Goal: Find contact information: Find contact information

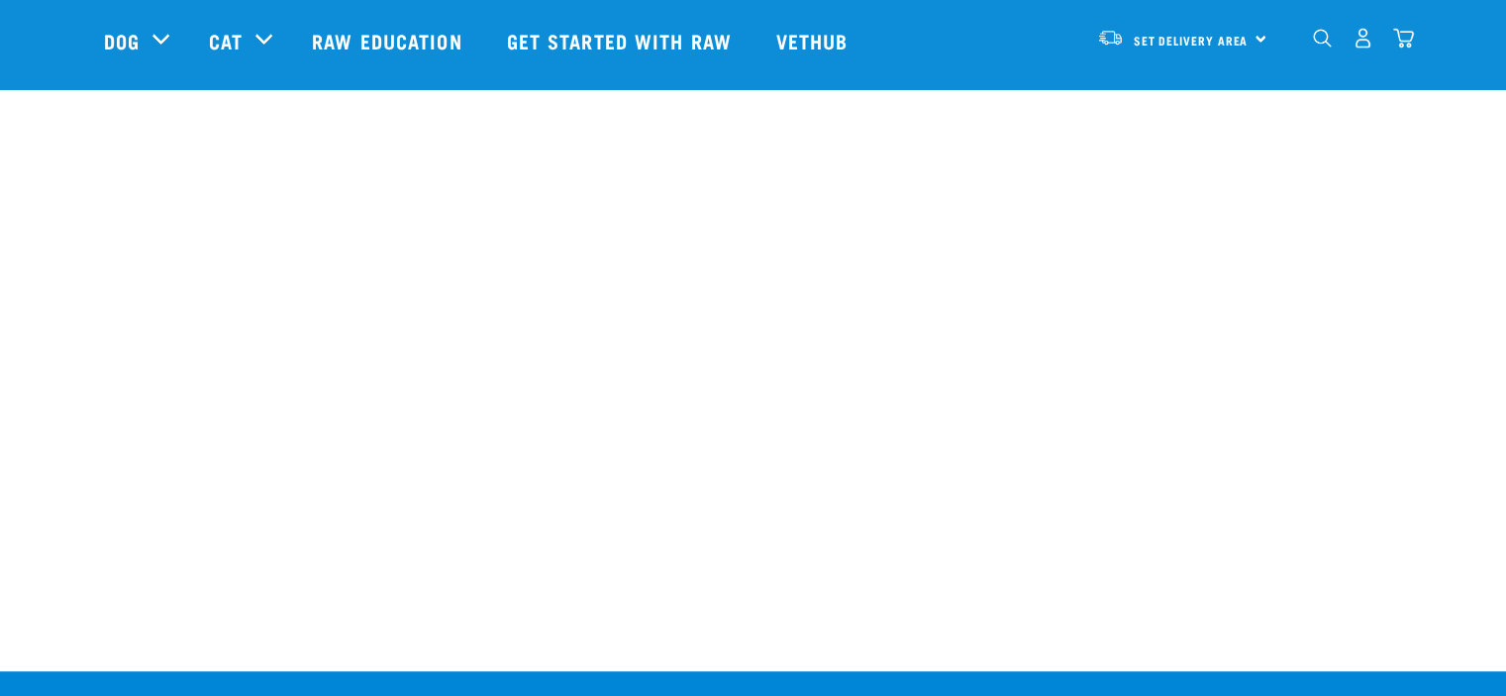
scroll to position [1510, 0]
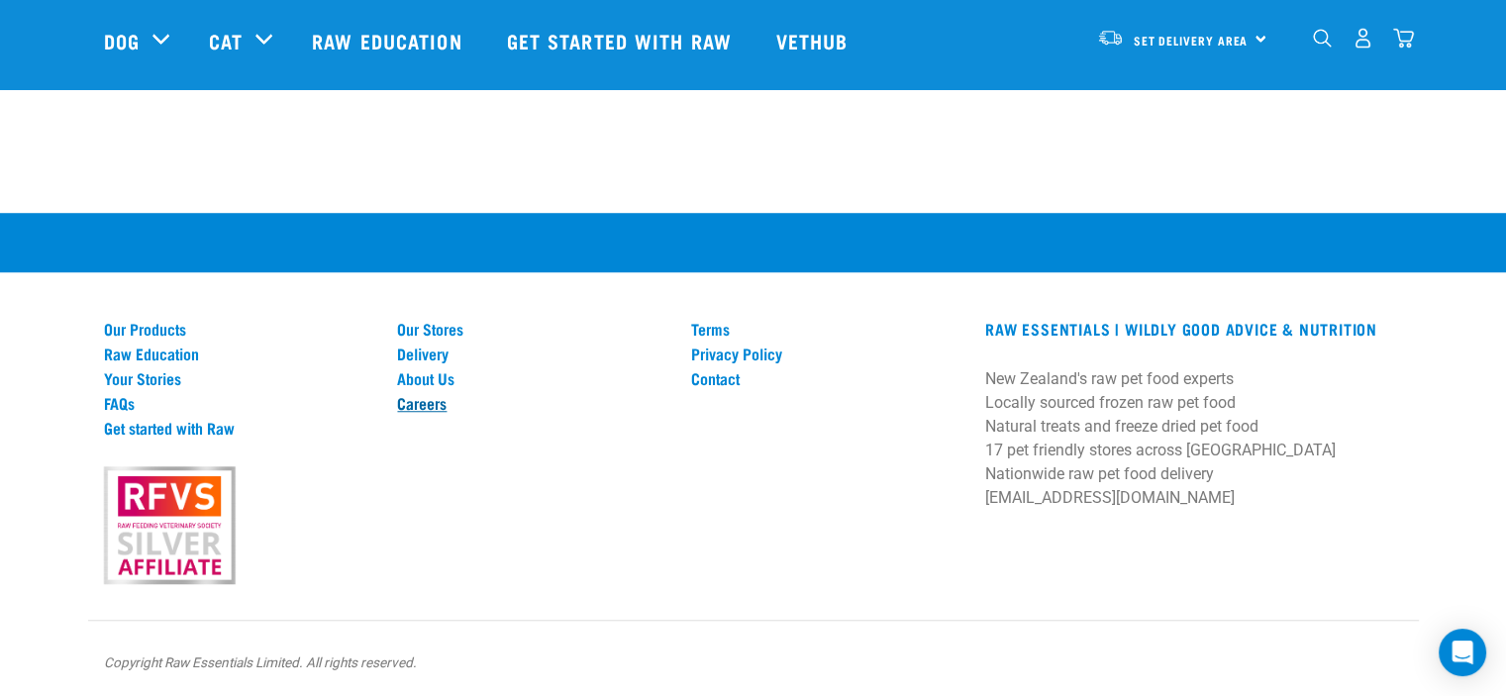
click at [449, 403] on link "Careers" at bounding box center [532, 403] width 270 height 18
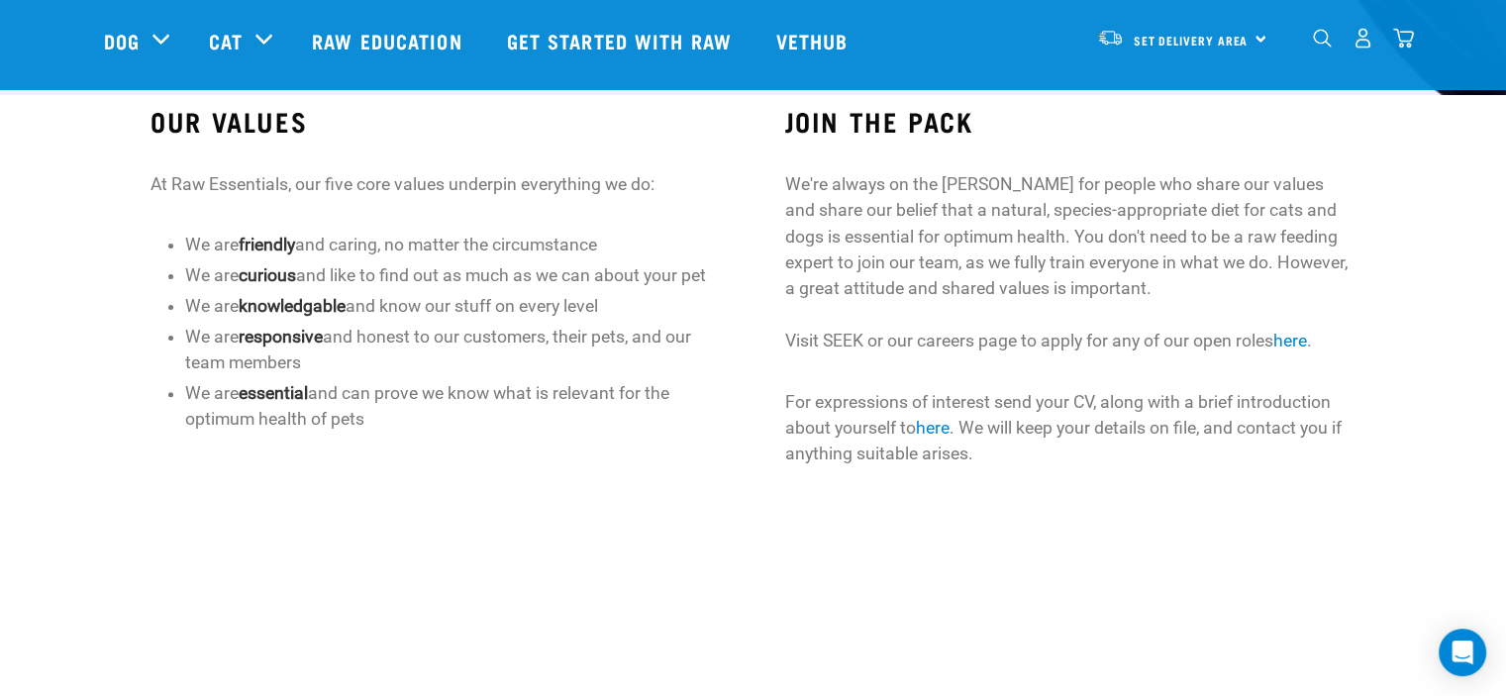
scroll to position [571, 0]
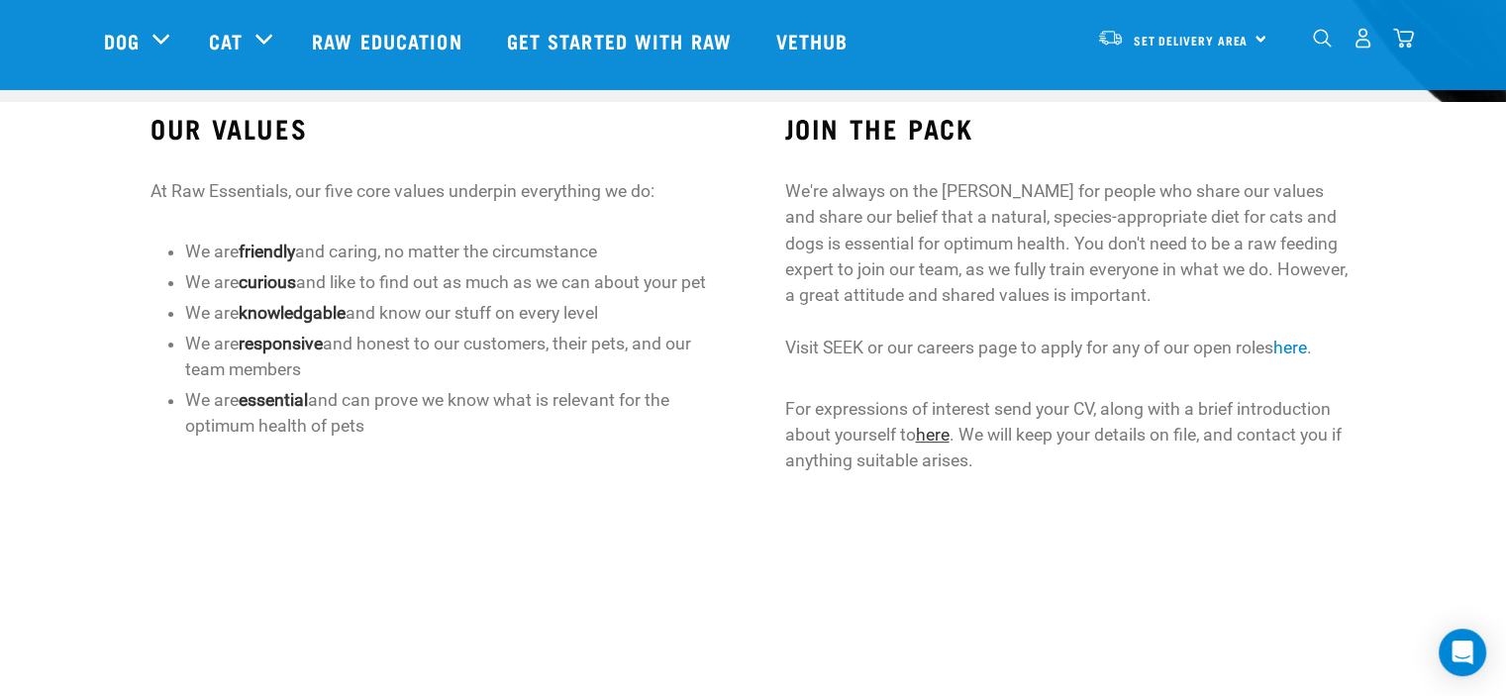
click at [928, 435] on link "here" at bounding box center [932, 435] width 34 height 20
click at [1289, 345] on link "here" at bounding box center [1289, 348] width 34 height 20
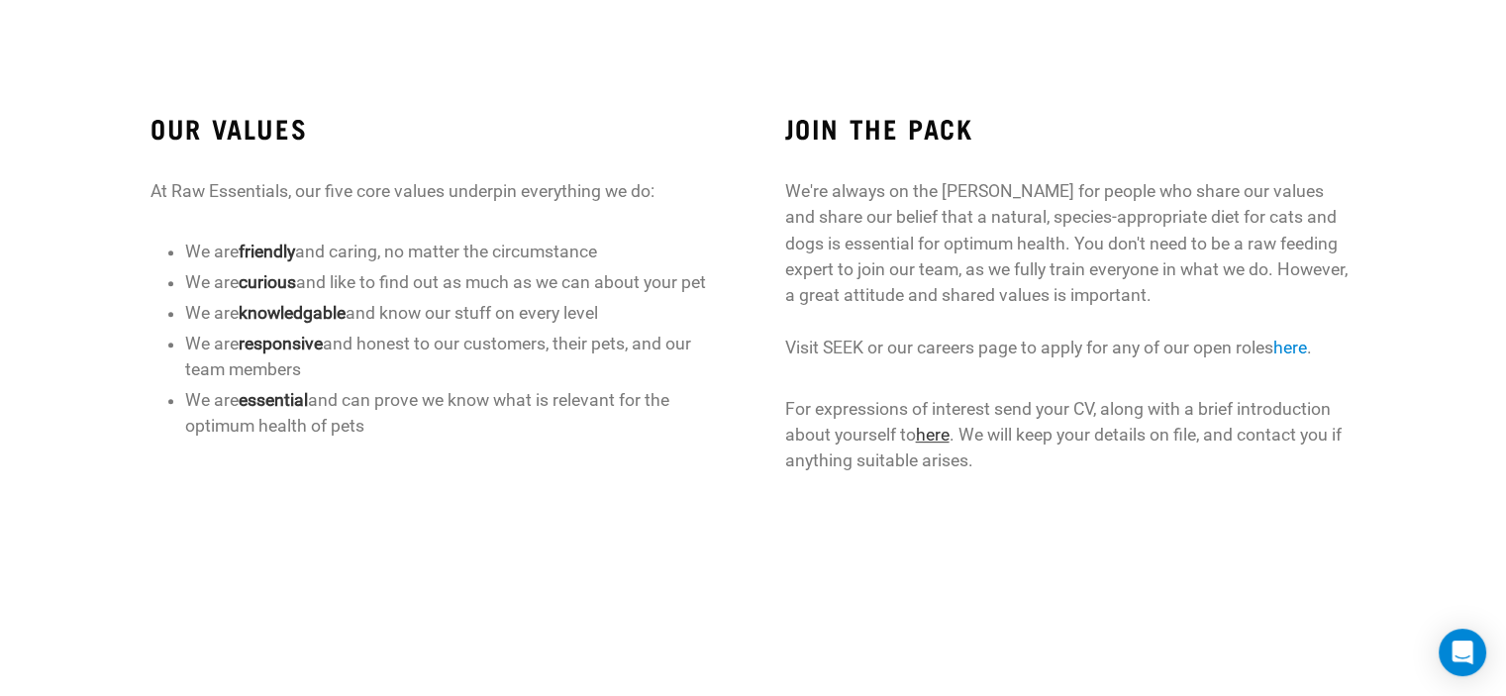
click at [947, 435] on link "here" at bounding box center [932, 435] width 34 height 20
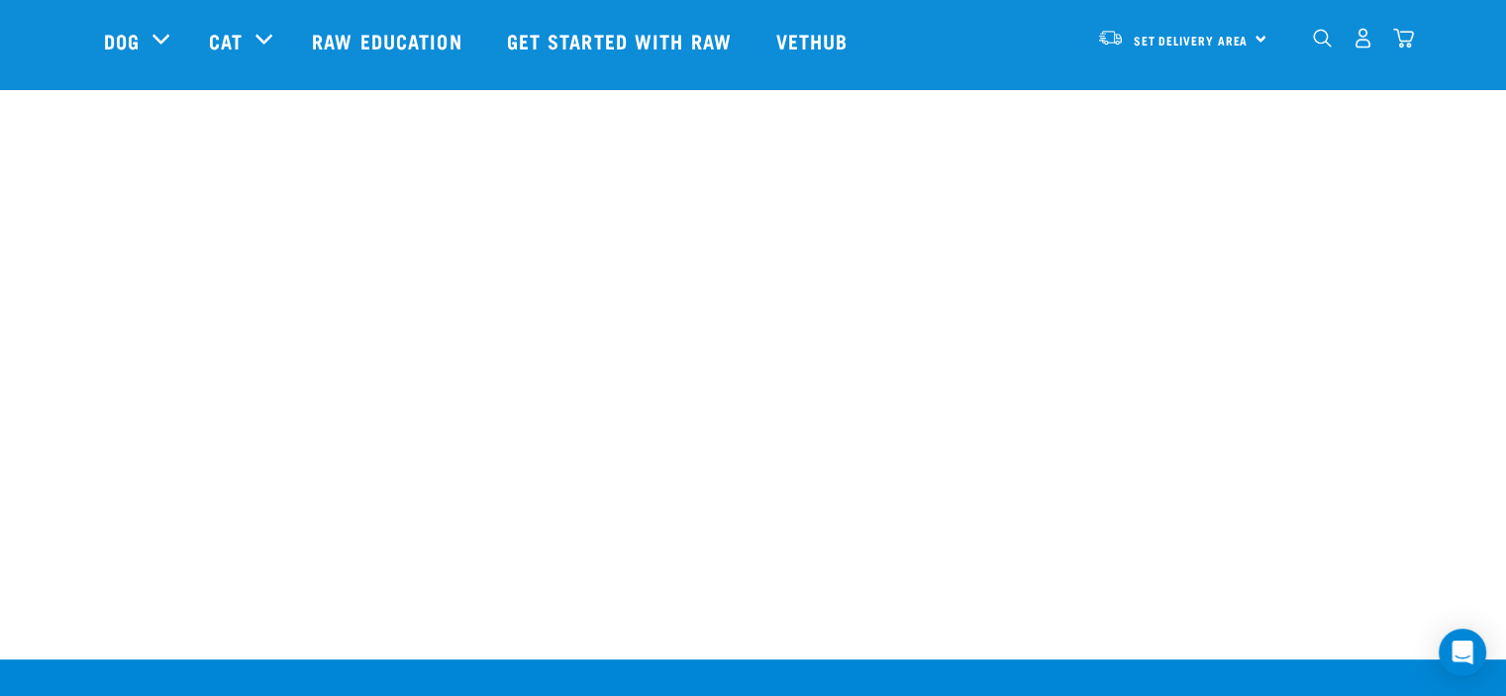
scroll to position [1099, 0]
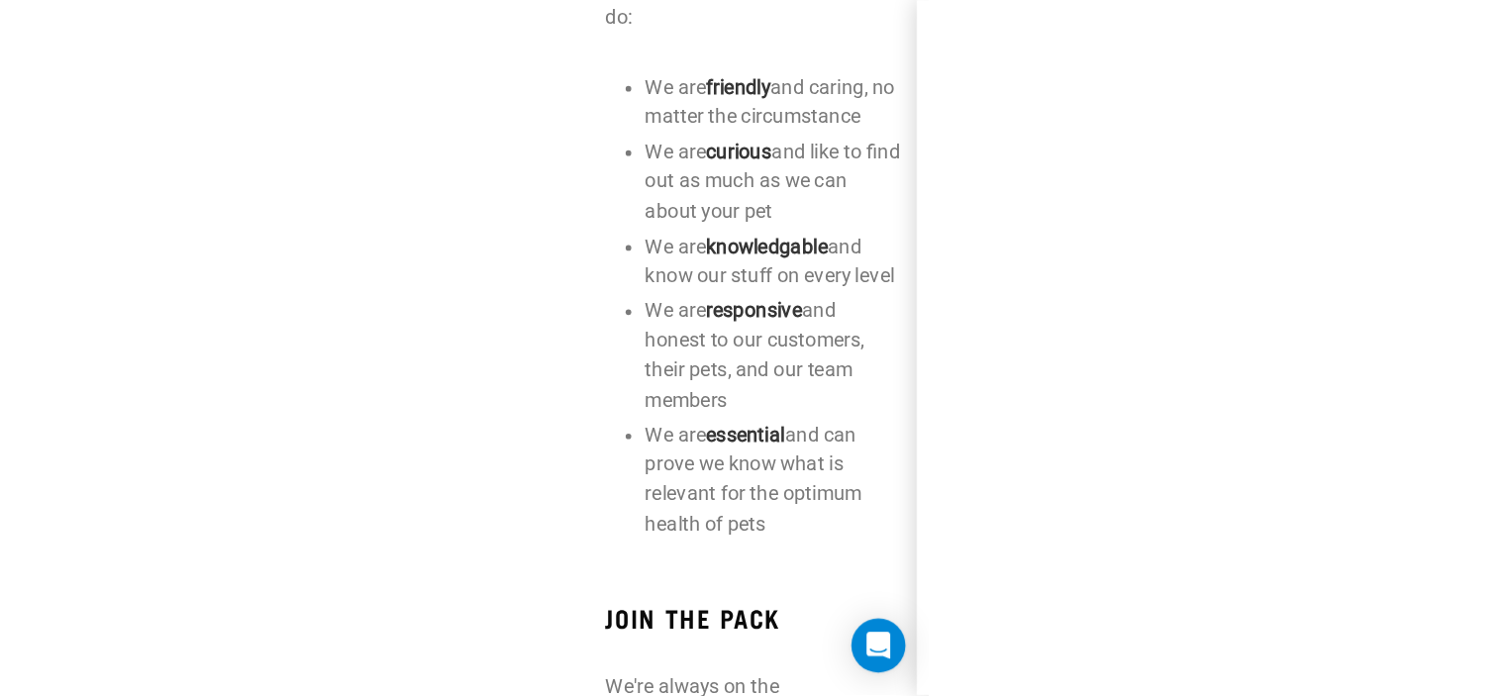
scroll to position [587, 0]
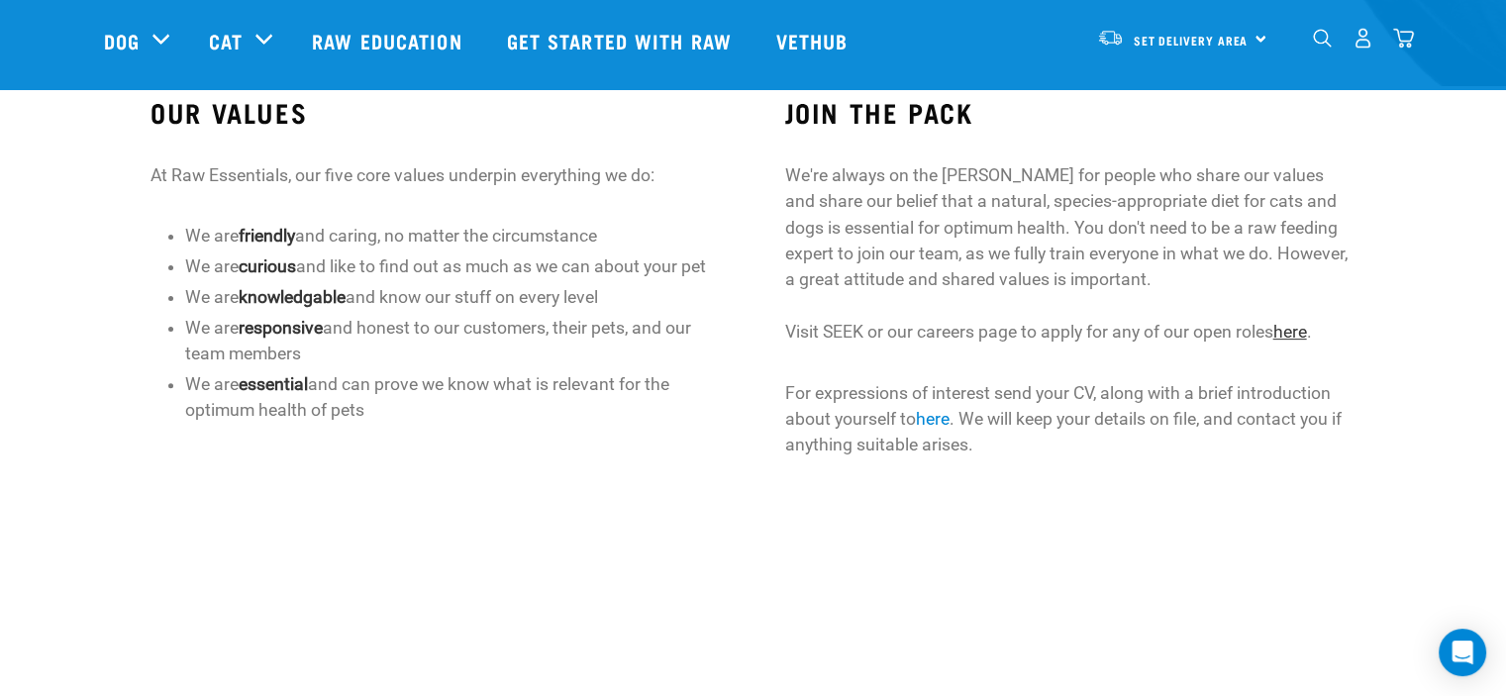
click at [1288, 334] on link "here" at bounding box center [1289, 332] width 34 height 20
